Goal: Navigation & Orientation: Find specific page/section

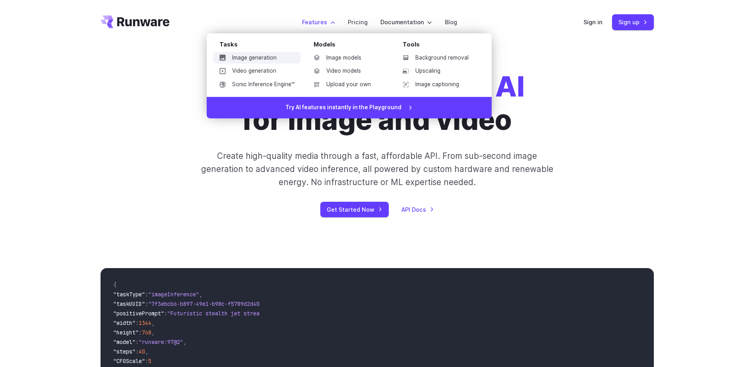
click at [262, 59] on link "Image generation" at bounding box center [257, 58] width 88 height 12
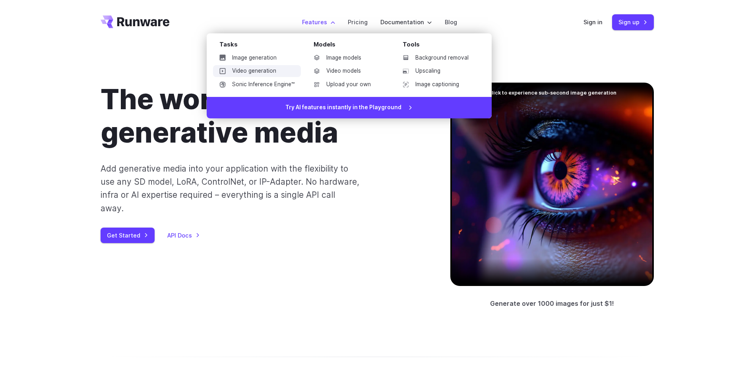
click at [261, 72] on link "Video generation" at bounding box center [257, 71] width 88 height 12
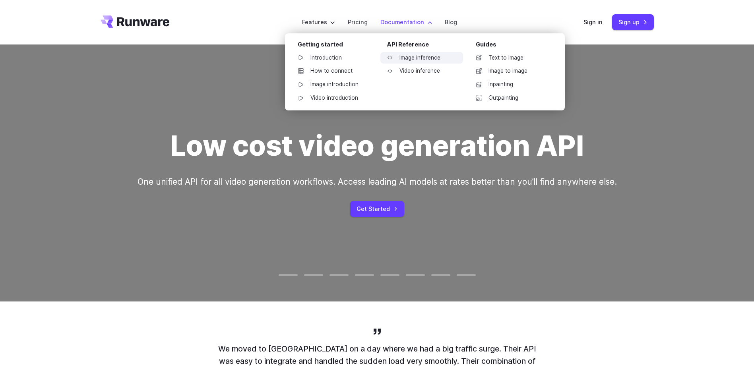
click at [414, 56] on link "Image inference" at bounding box center [421, 58] width 83 height 12
